Goal: Task Accomplishment & Management: Manage account settings

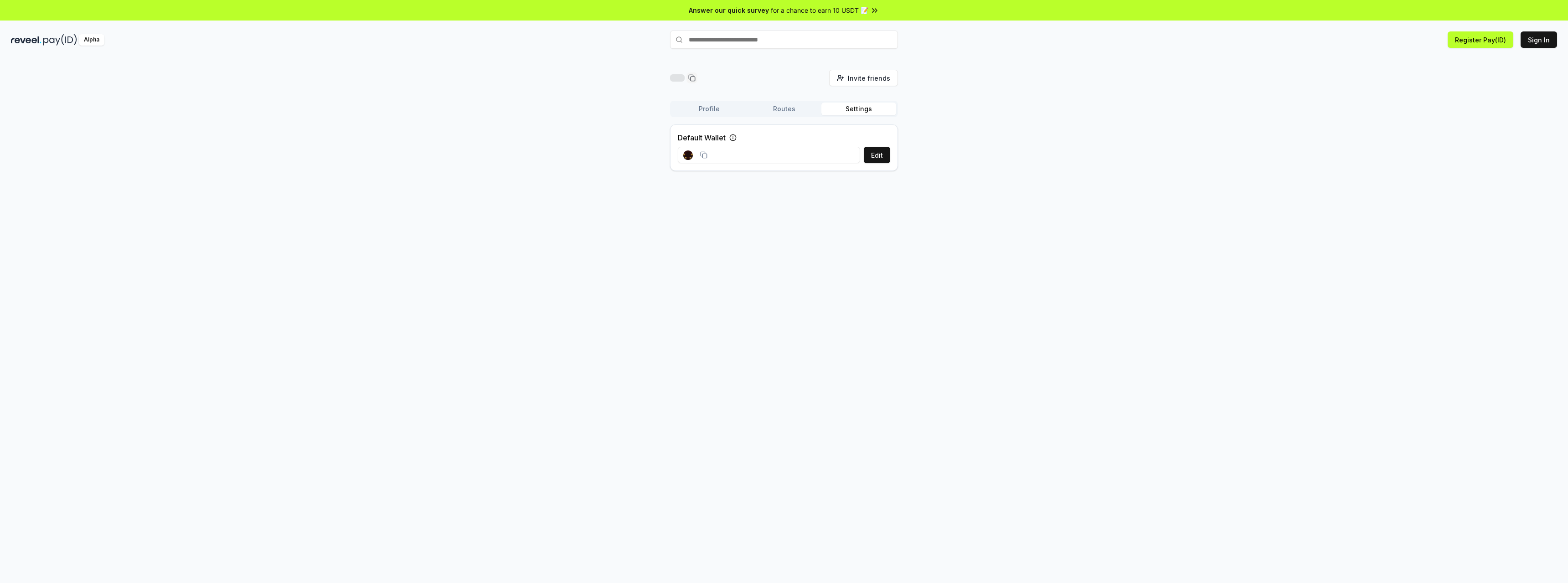
click at [781, 41] on input "text" at bounding box center [784, 39] width 228 height 18
click at [781, 44] on input "text" at bounding box center [784, 39] width 228 height 18
drag, startPoint x: 775, startPoint y: 42, endPoint x: 752, endPoint y: 45, distance: 23.2
click at [775, 42] on input "text" at bounding box center [784, 39] width 228 height 18
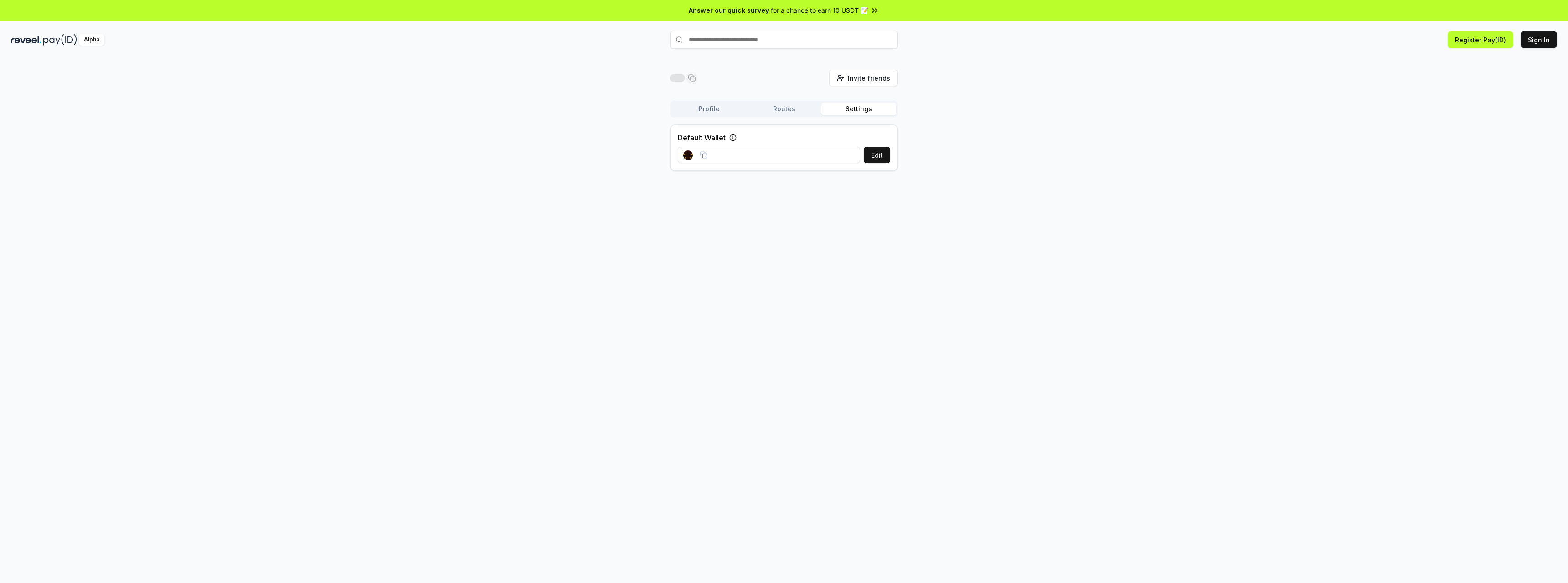
click at [742, 41] on input "text" at bounding box center [784, 39] width 228 height 18
click at [747, 41] on input "text" at bounding box center [784, 39] width 228 height 18
click at [1532, 39] on button "Sign In" at bounding box center [1538, 39] width 37 height 16
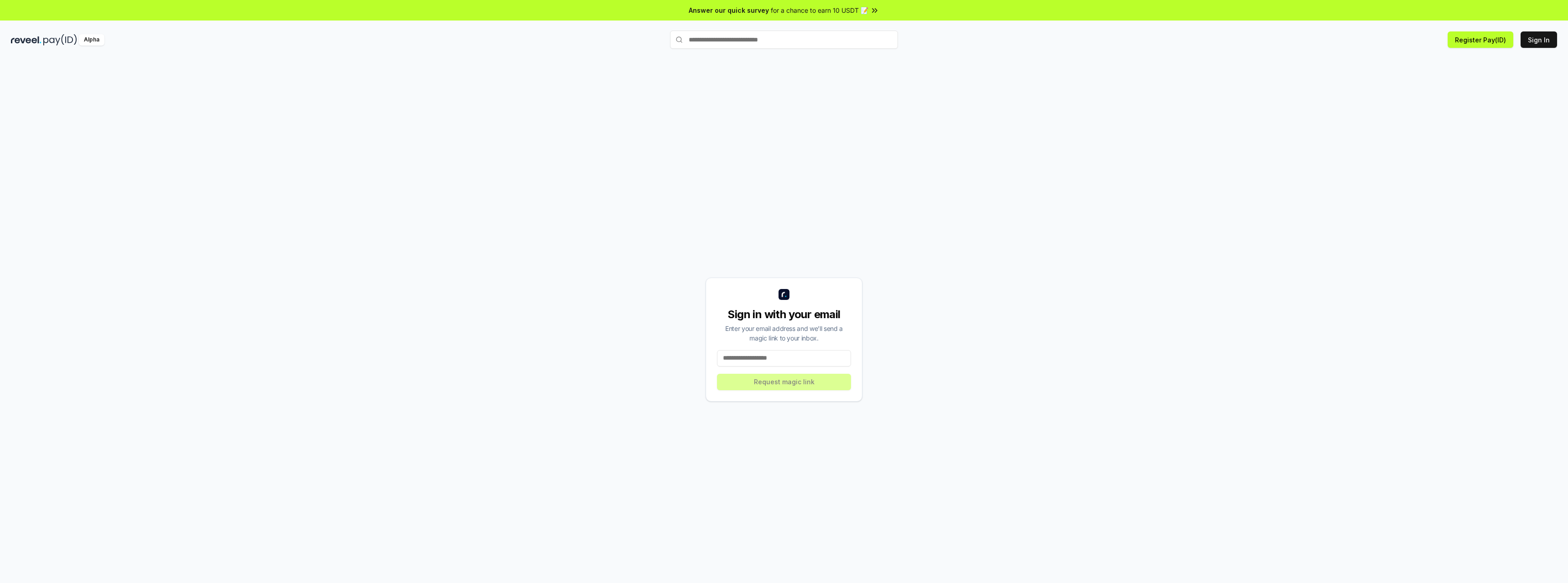
click at [808, 359] on input at bounding box center [784, 358] width 134 height 16
type input "**********"
click at [826, 387] on button "Request magic link" at bounding box center [784, 382] width 134 height 16
